Goal: Task Accomplishment & Management: Complete application form

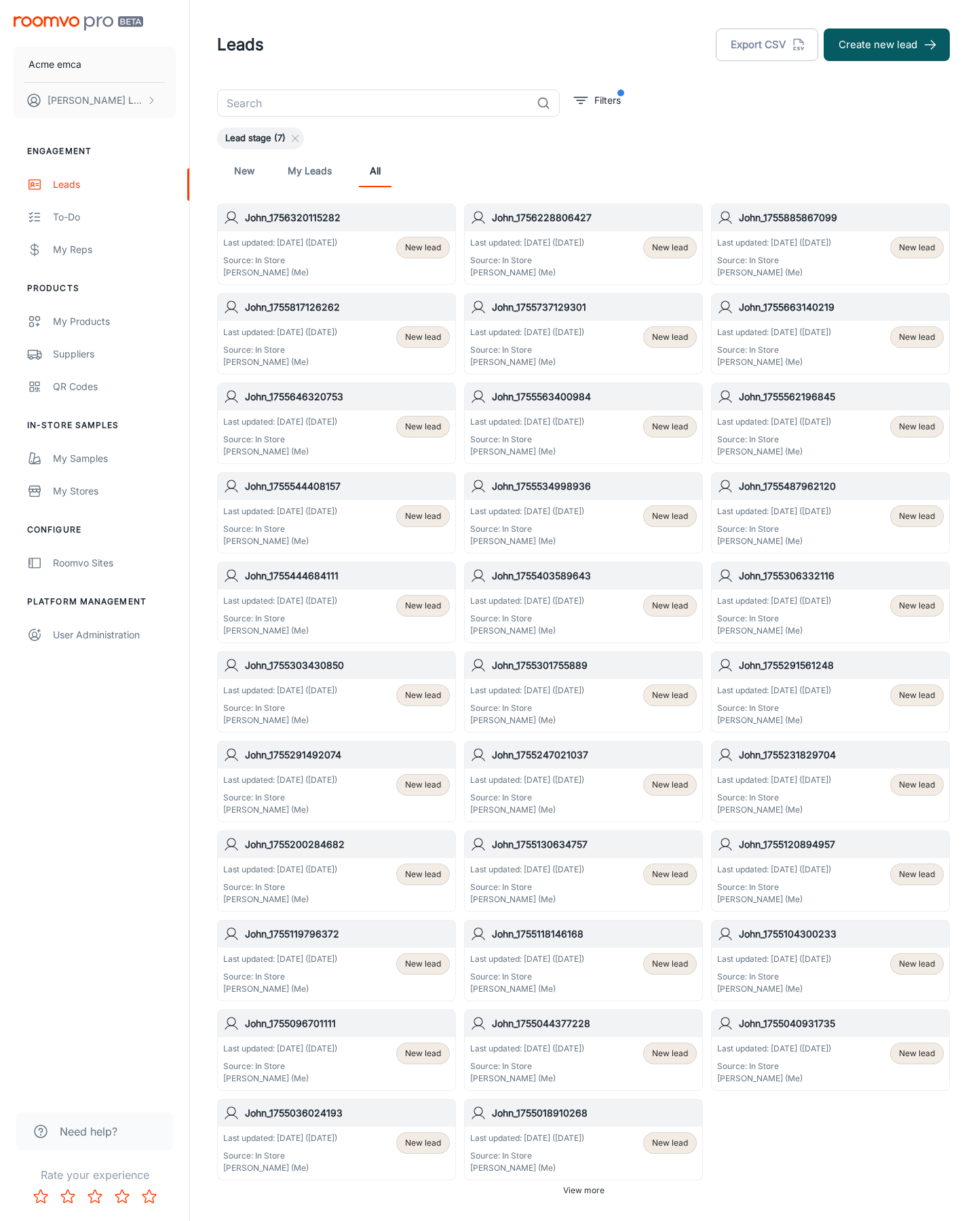
click at [887, 45] on button "Create new lead" at bounding box center [886, 44] width 126 height 33
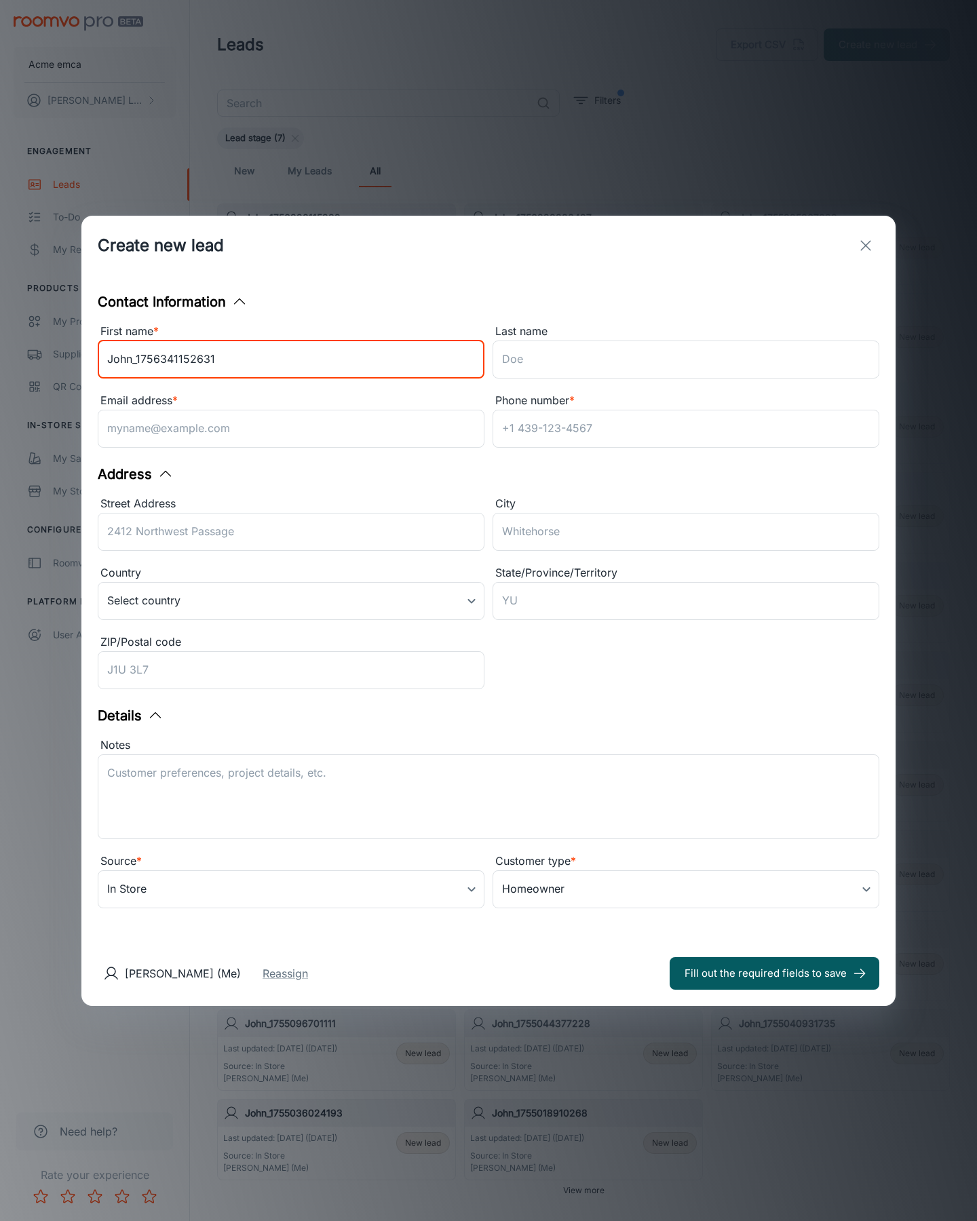
type input "John_1756341152631"
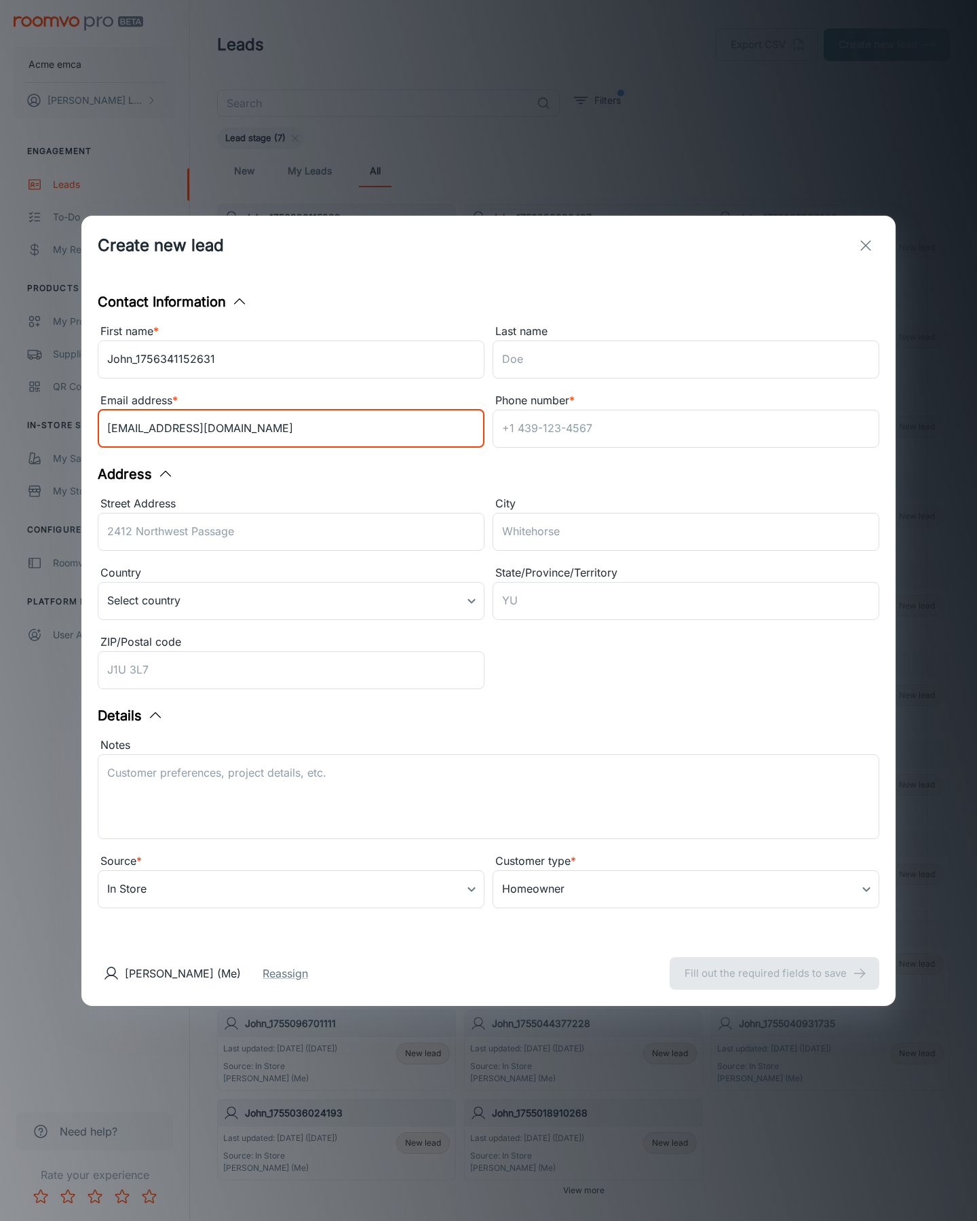
type input "[EMAIL_ADDRESS][DOMAIN_NAME]"
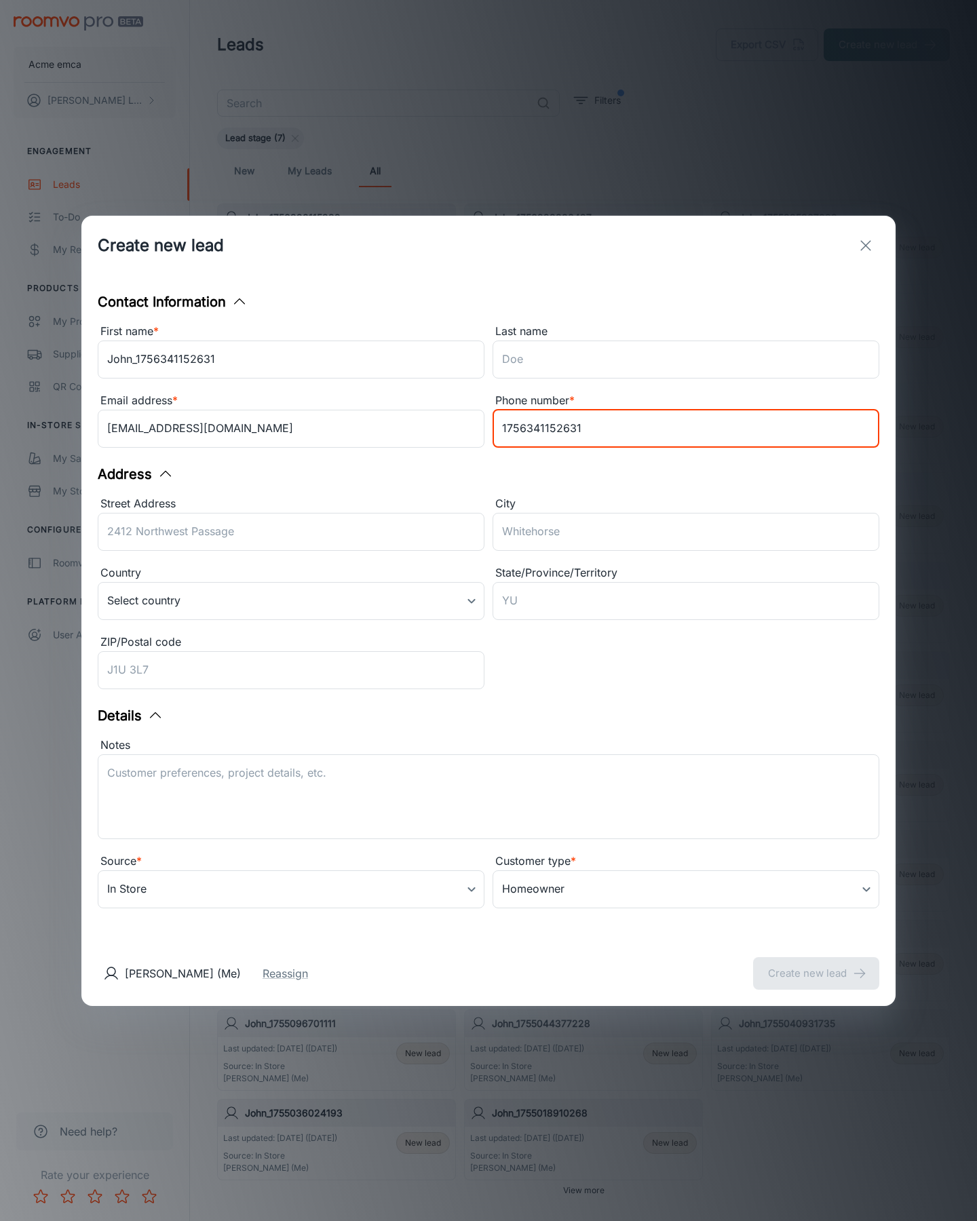
type input "1756341152631"
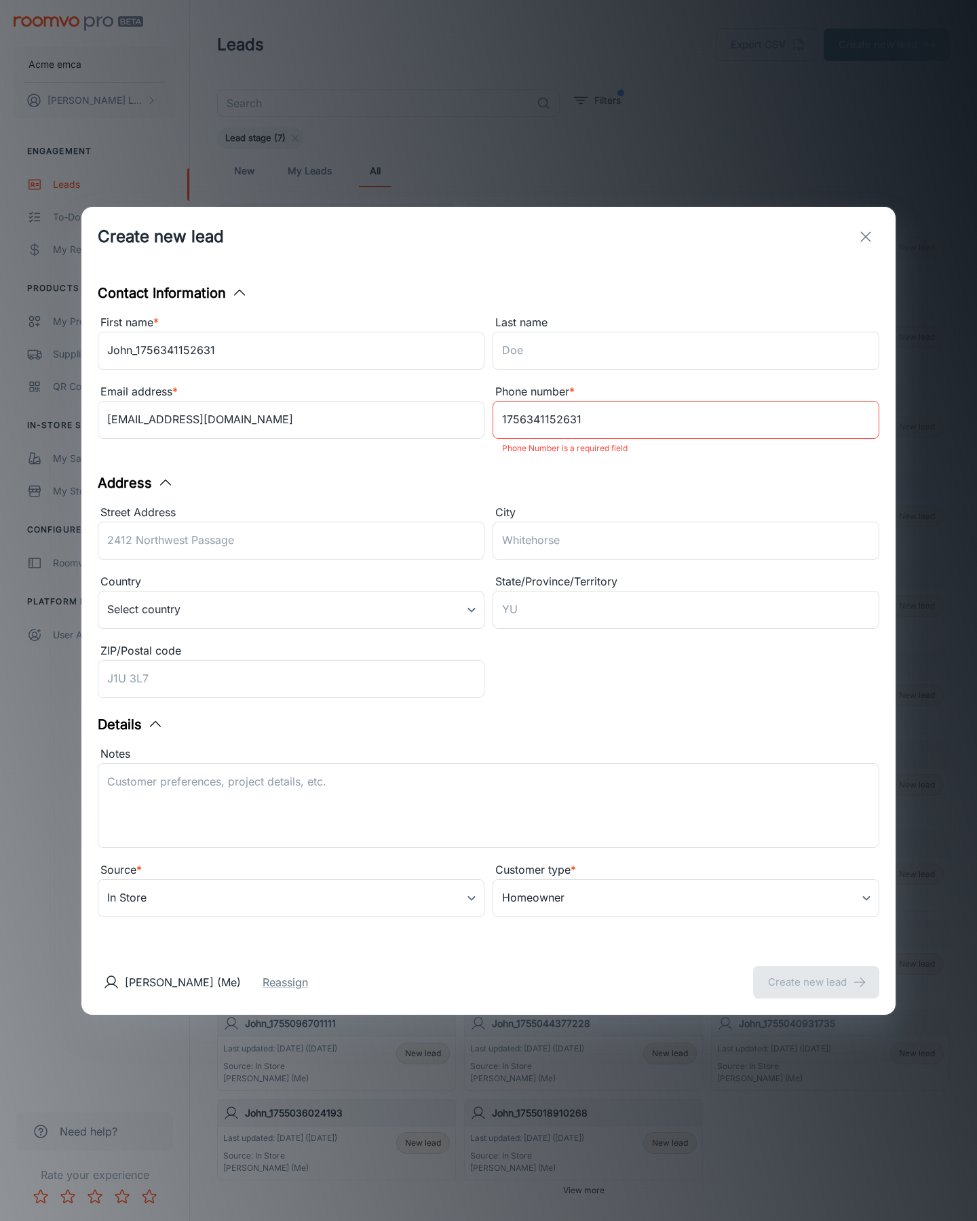
click at [816, 973] on button "Create new lead" at bounding box center [816, 982] width 126 height 33
